Goal: Find specific page/section: Find specific page/section

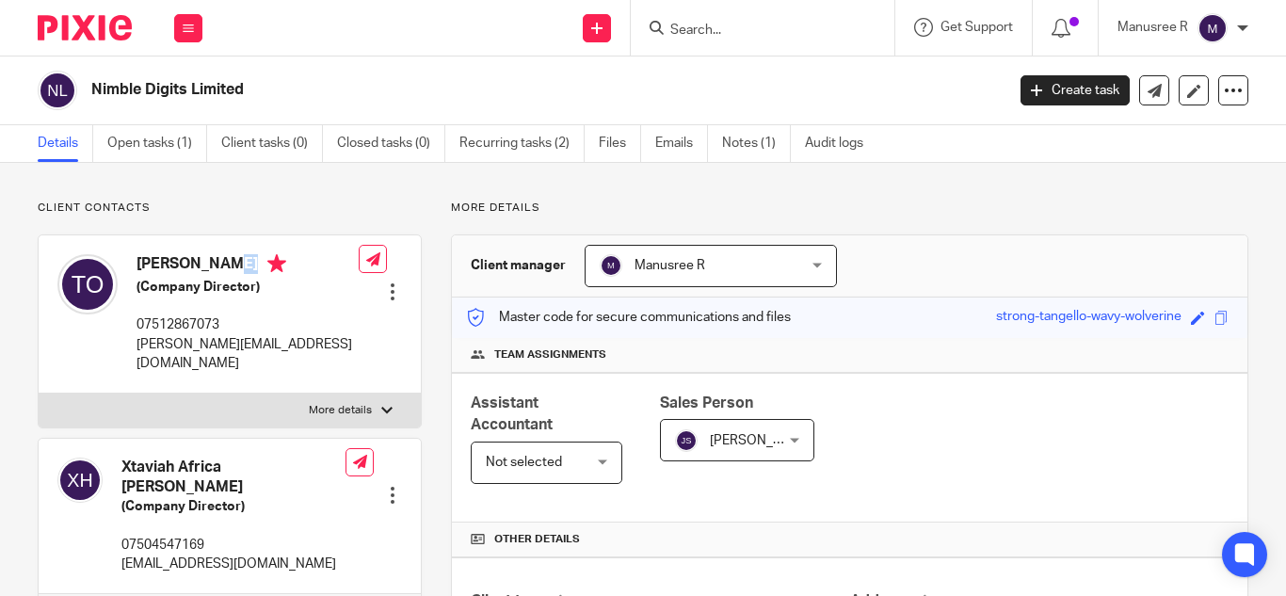
scroll to position [94, 0]
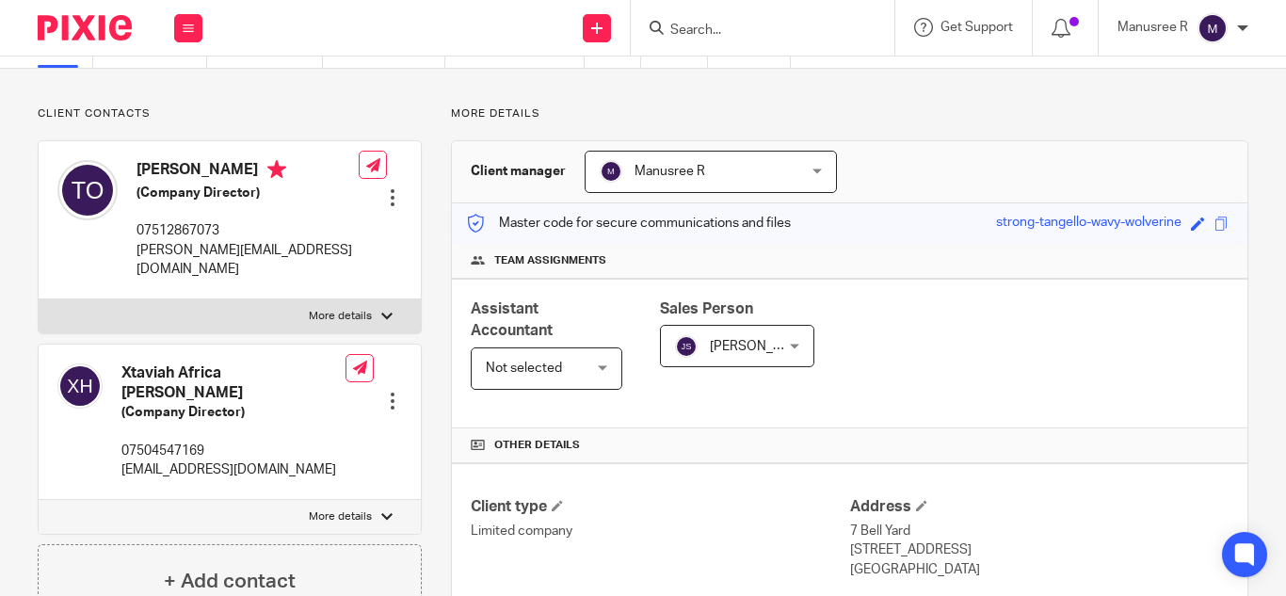
click at [700, 23] on input "Search" at bounding box center [753, 31] width 169 height 17
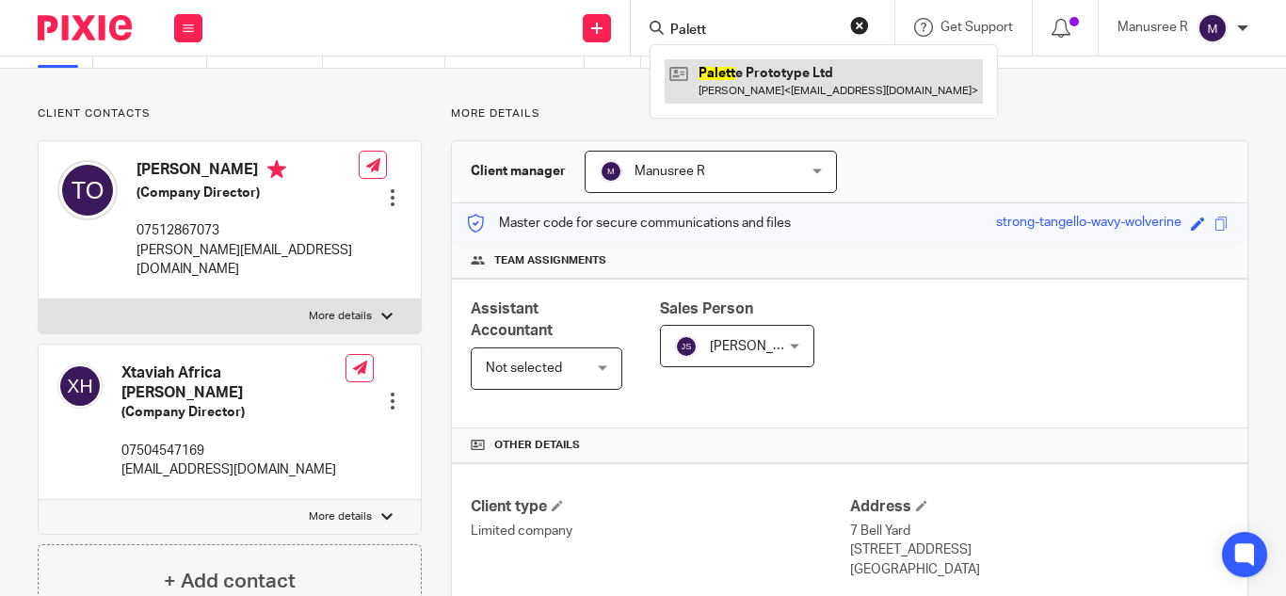
type input "Palett"
click at [843, 89] on link at bounding box center [824, 80] width 318 height 43
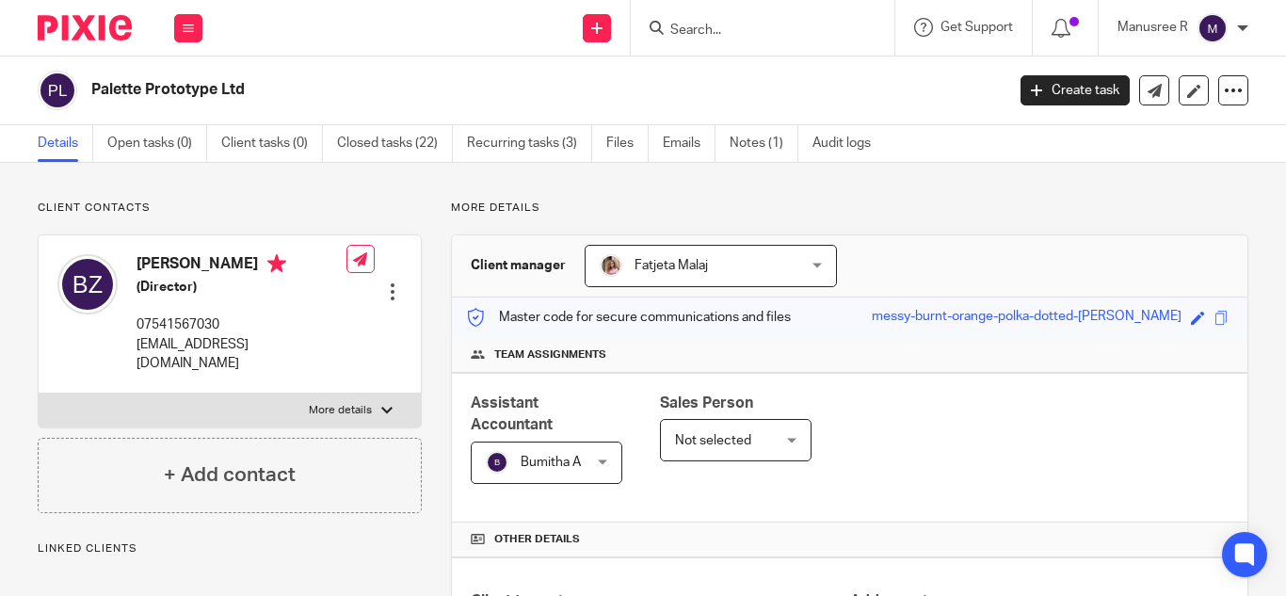
scroll to position [525, 0]
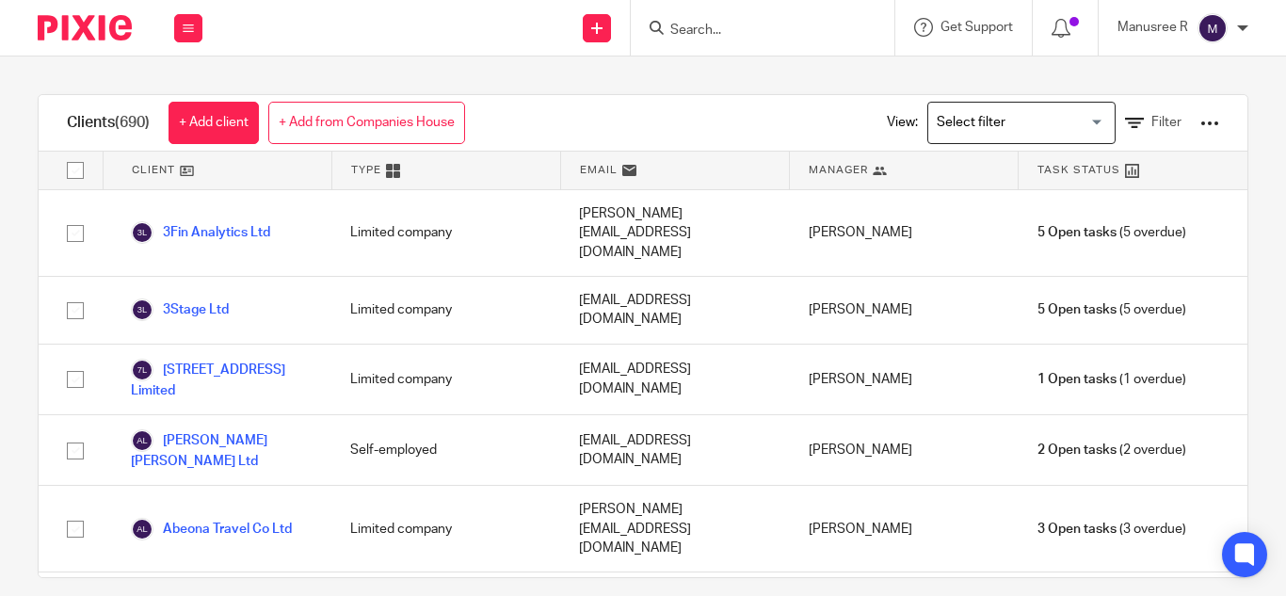
click at [761, 29] on input "Search" at bounding box center [753, 31] width 169 height 17
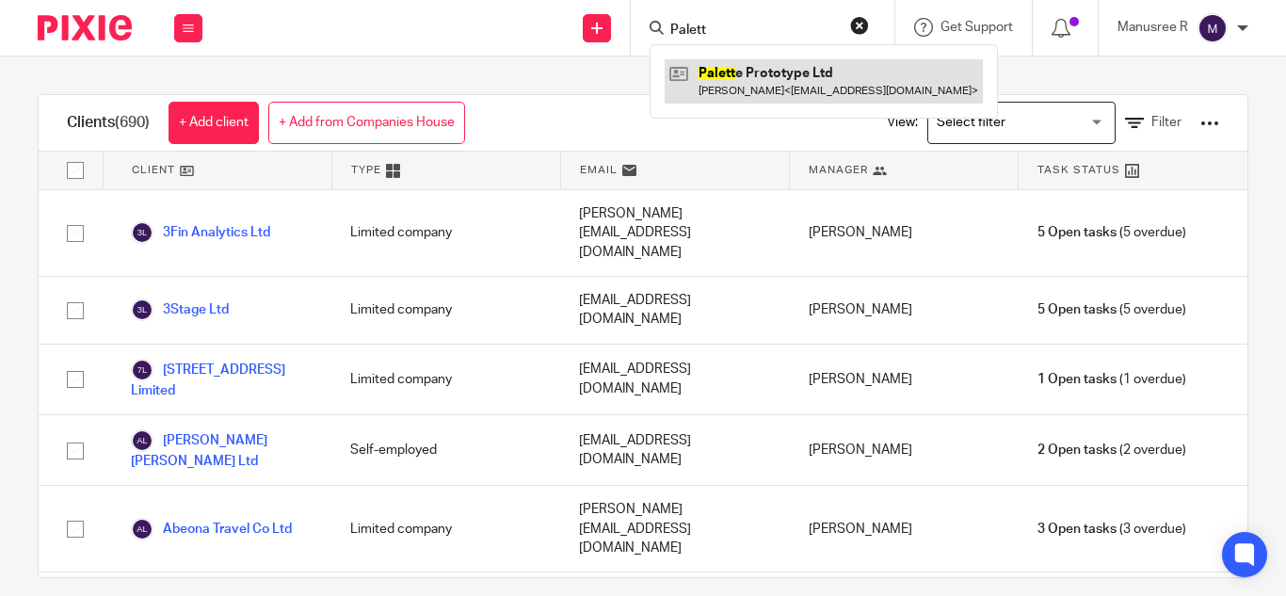
type input "Palett"
click at [784, 61] on link at bounding box center [824, 80] width 318 height 43
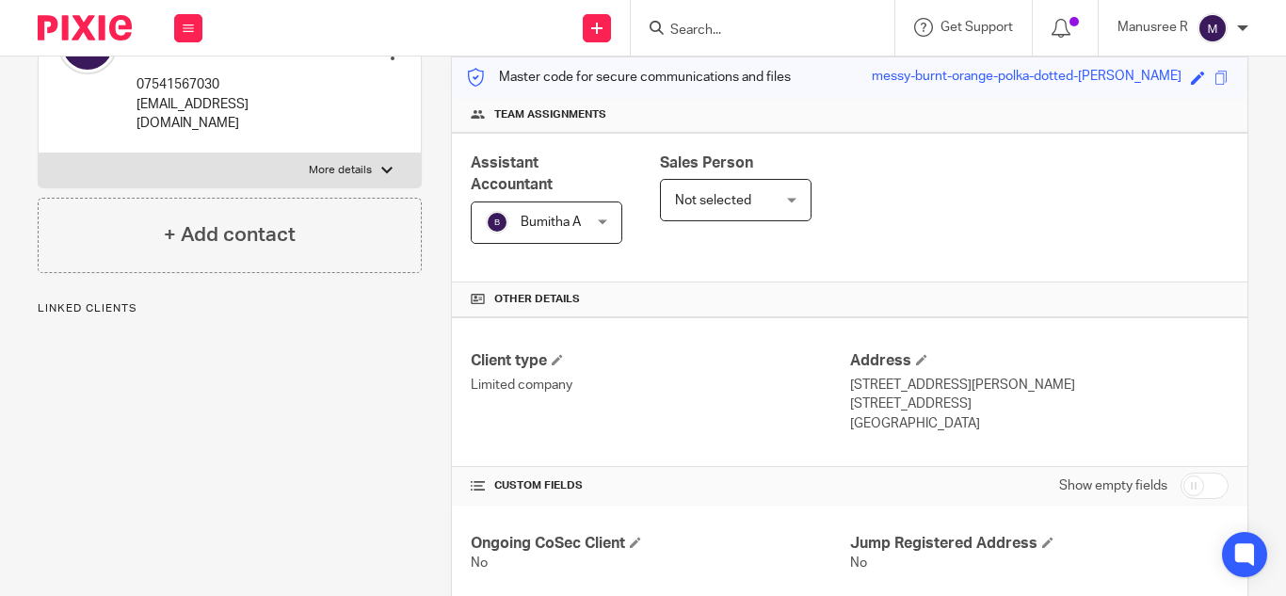
scroll to position [262, 0]
